Goal: Task Accomplishment & Management: Manage account settings

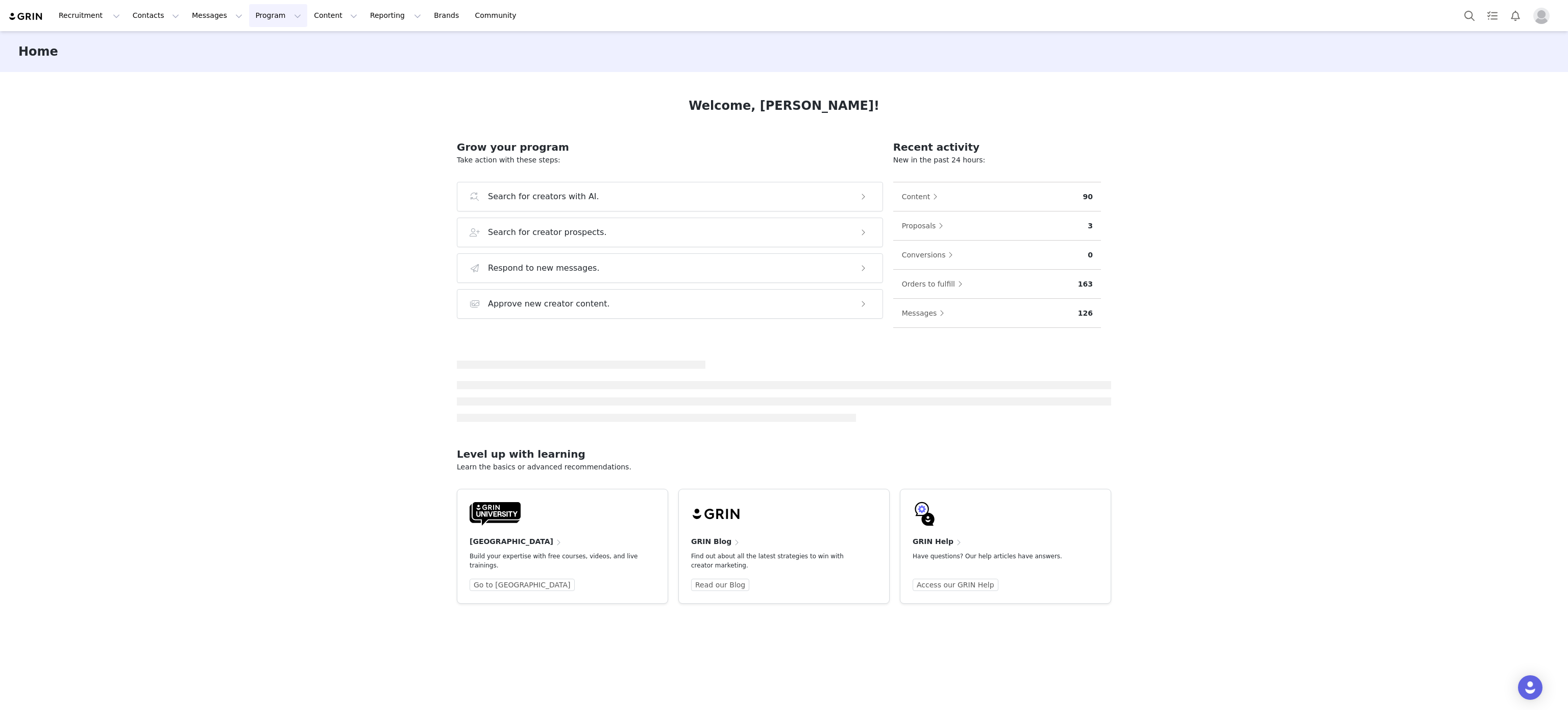
click at [257, 9] on button "Program Program" at bounding box center [278, 16] width 58 height 23
click at [274, 49] on div "Activations" at bounding box center [264, 45] width 68 height 11
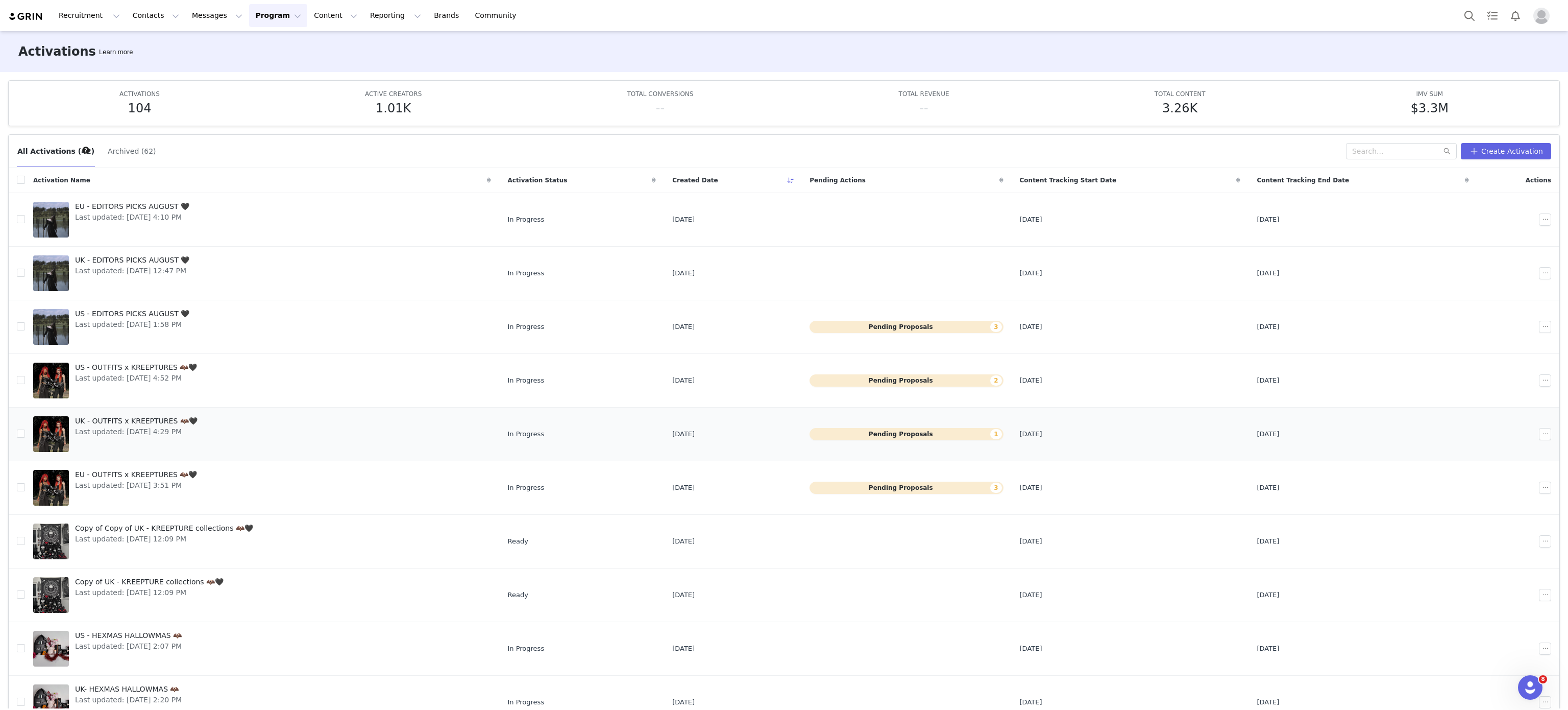
click at [221, 446] on link "UK - OUTFITS x KREEPTURES 🦇🖤 Last updated: [DATE] 4:29 PM" at bounding box center [262, 433] width 458 height 41
click at [177, 228] on div "EU - EDITORS PICKS AUGUST 🖤 Last updated: [DATE] 4:10 PM" at bounding box center [132, 219] width 127 height 41
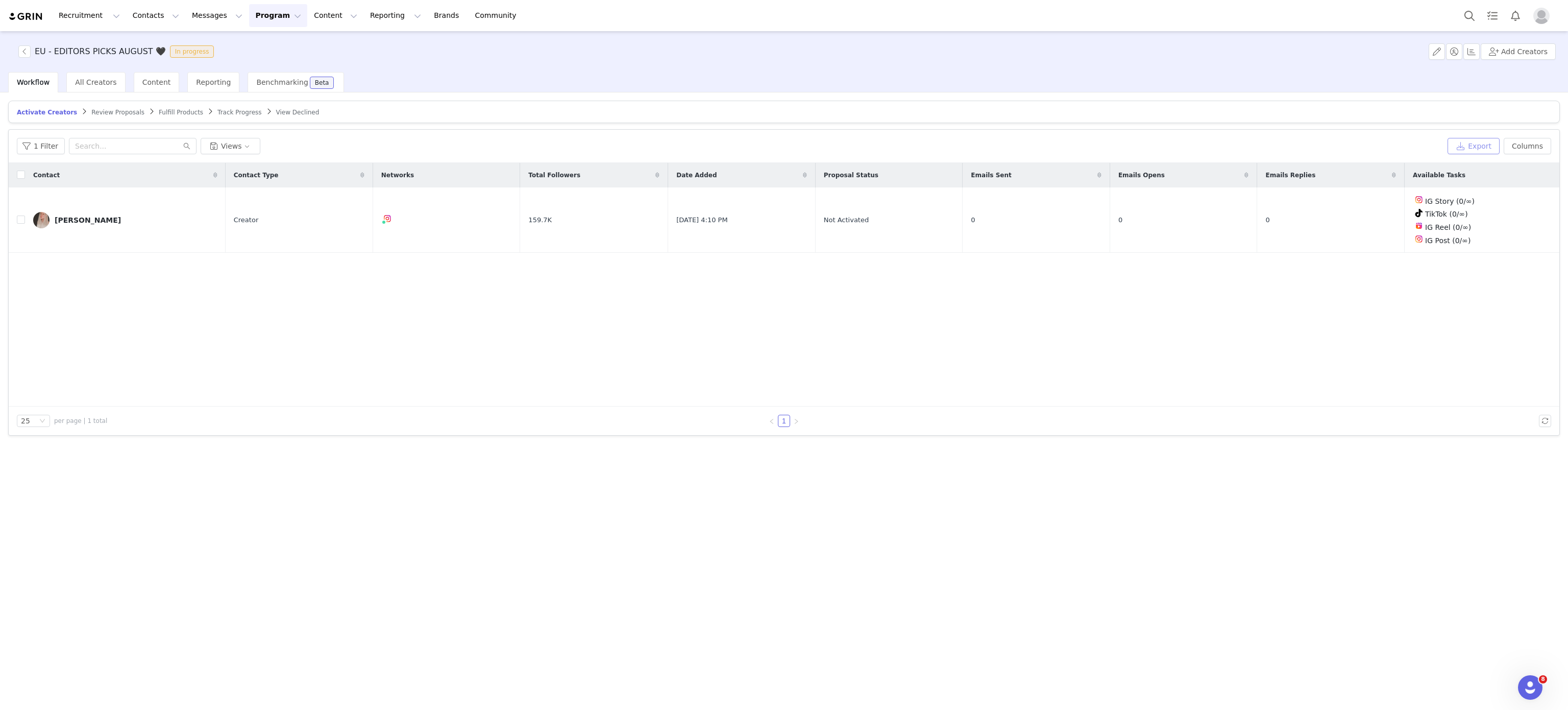
click at [1480, 148] on button "Export" at bounding box center [1474, 146] width 52 height 17
click at [893, 20] on link "Close" at bounding box center [902, 19] width 19 height 8
click at [1378, 691] on span "Download" at bounding box center [1367, 688] width 31 height 9
click at [1532, 222] on button "button" at bounding box center [1529, 220] width 12 height 12
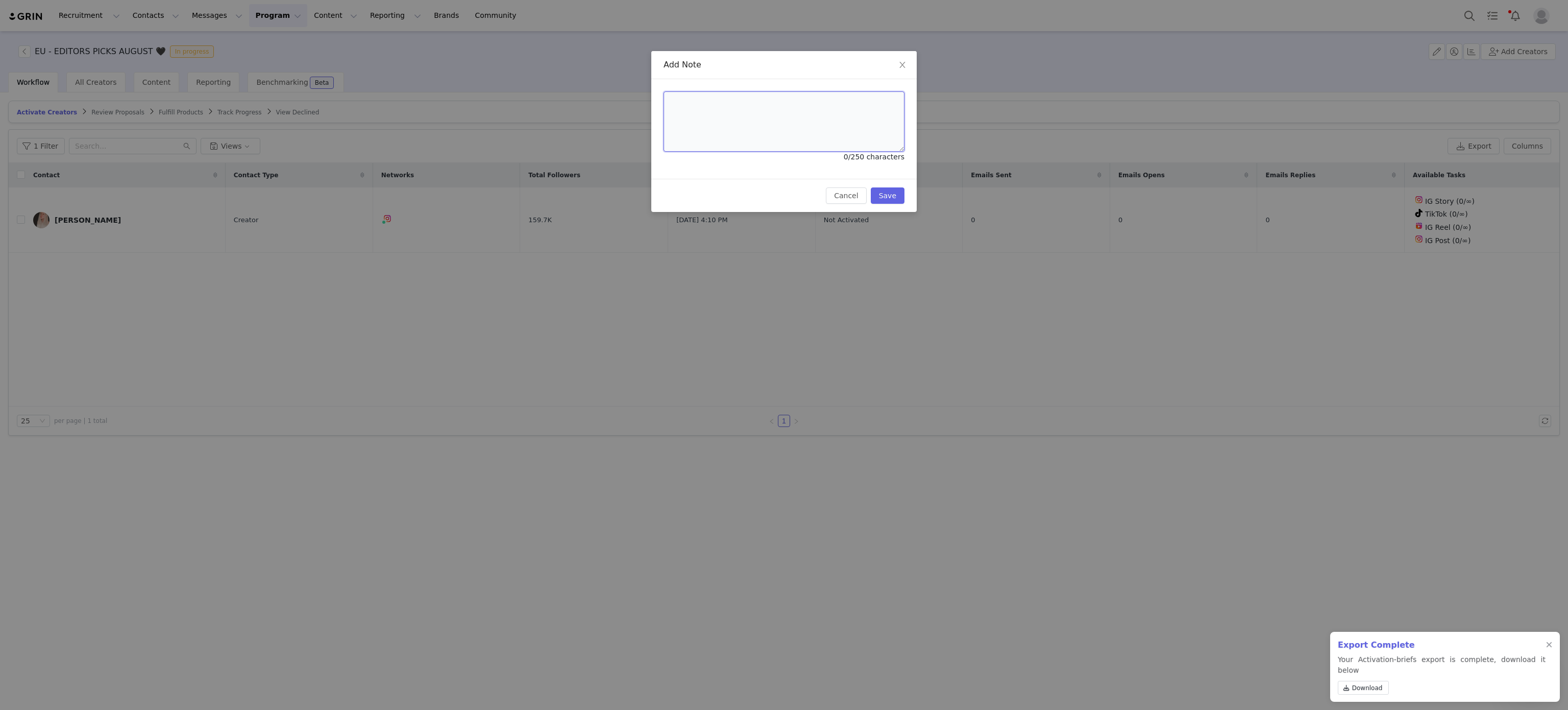
click at [850, 117] on textarea at bounding box center [784, 122] width 241 height 60
type textarea "Note here"
click at [879, 193] on button "Save" at bounding box center [887, 196] width 33 height 17
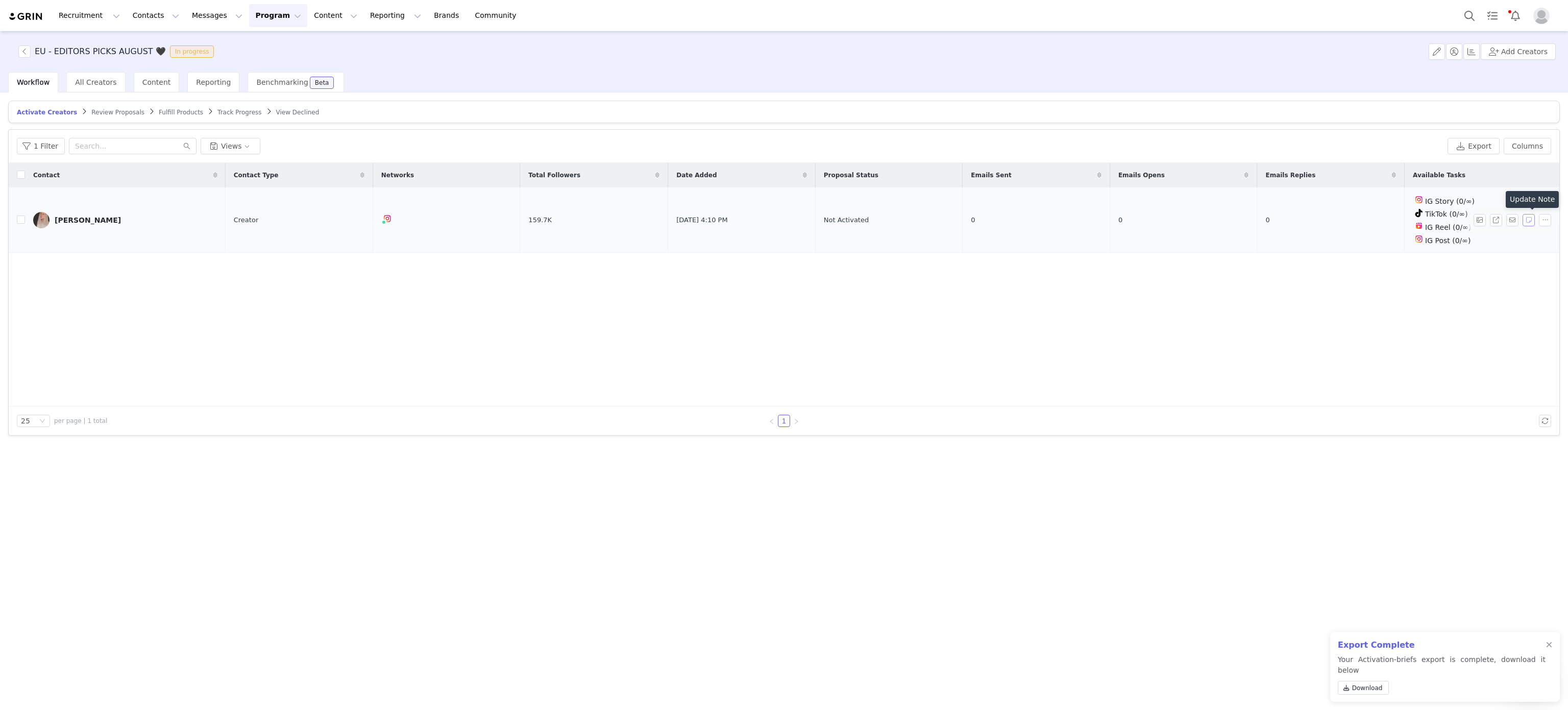
click at [1531, 225] on button "button" at bounding box center [1529, 220] width 12 height 12
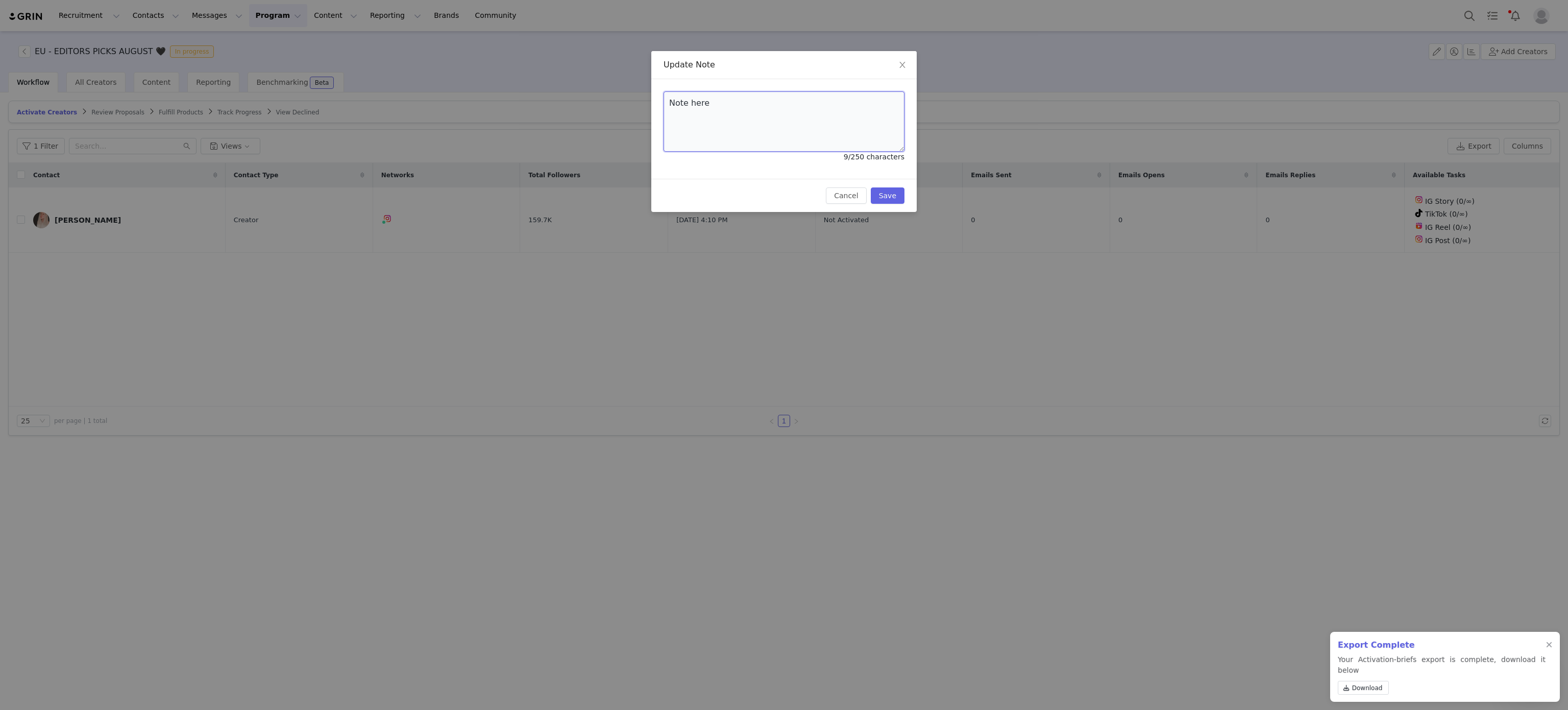
click at [782, 102] on textarea "Note here" at bounding box center [784, 122] width 241 height 60
click at [897, 58] on span "Close" at bounding box center [902, 65] width 28 height 28
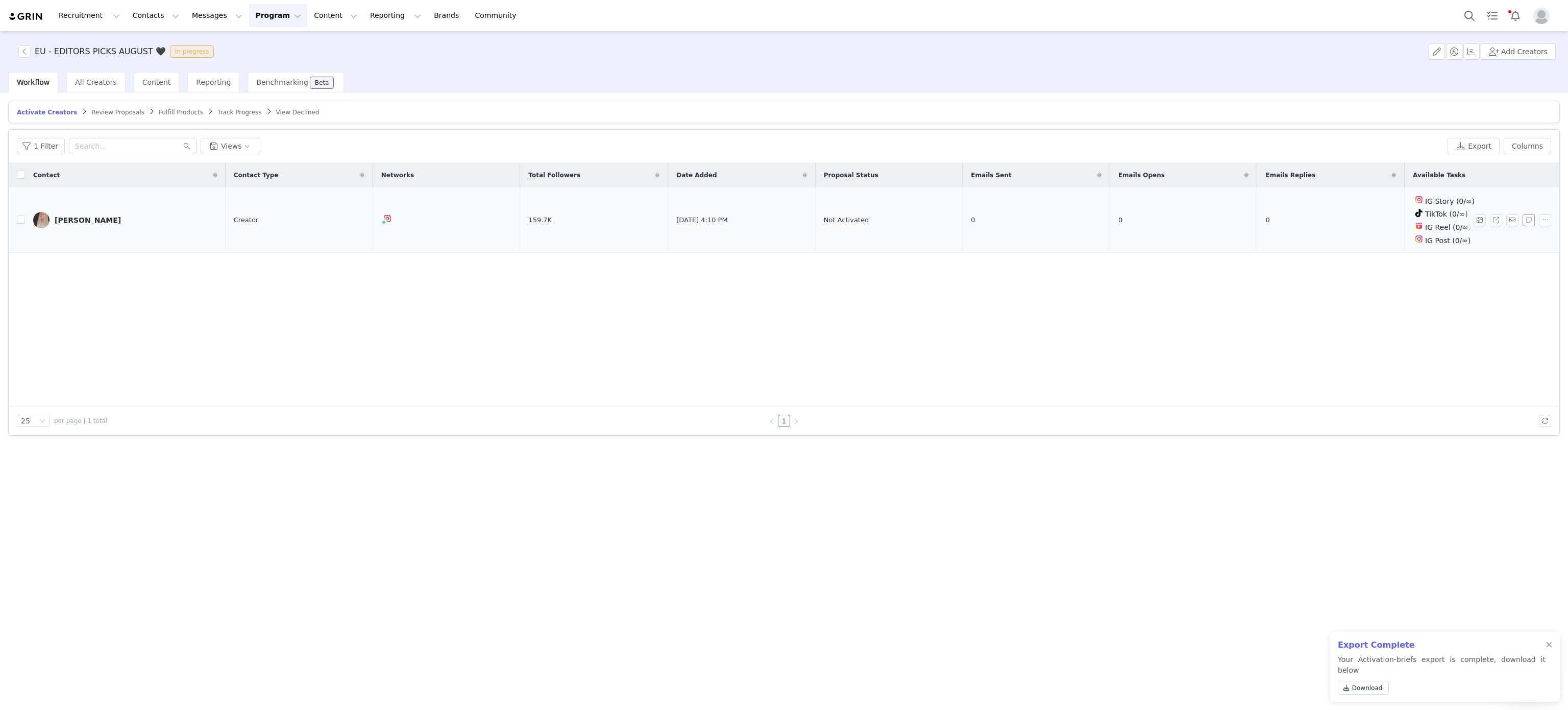
click at [1525, 222] on button "button" at bounding box center [1529, 220] width 12 height 12
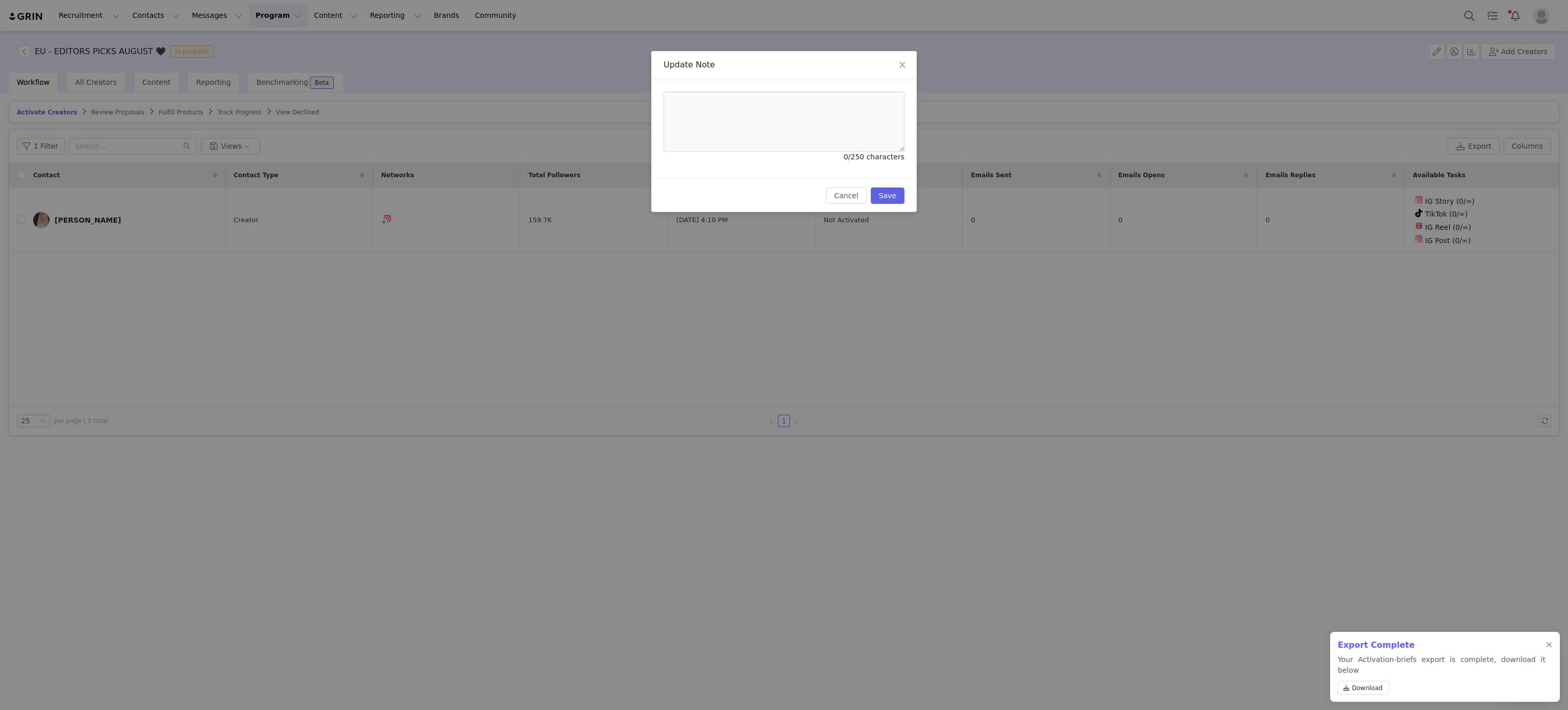
click at [908, 198] on div "Cancel Save" at bounding box center [784, 195] width 266 height 33
click at [903, 203] on button "Save" at bounding box center [887, 196] width 33 height 17
